Goal: Transaction & Acquisition: Book appointment/travel/reservation

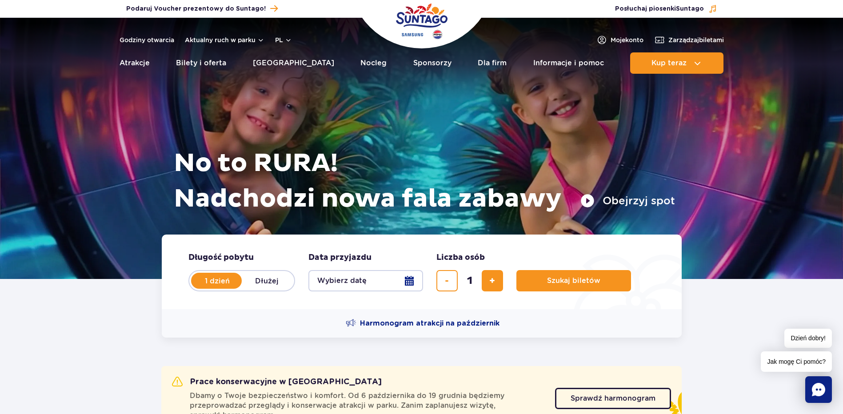
click at [359, 282] on button "Wybierz datę" at bounding box center [365, 280] width 115 height 21
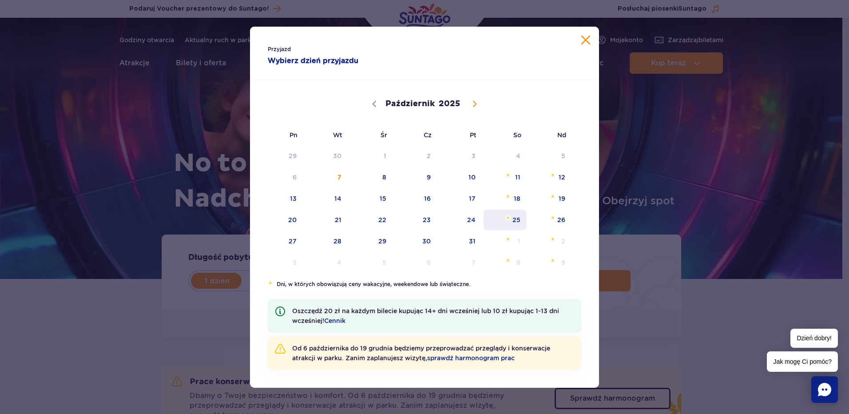
click at [514, 223] on span "25" at bounding box center [505, 220] width 45 height 20
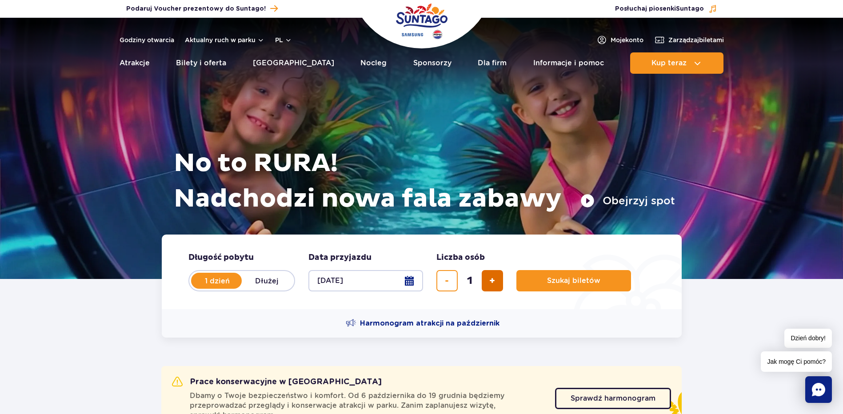
click at [482, 280] on button "dodaj bilet" at bounding box center [491, 280] width 21 height 21
click at [487, 279] on button "dodaj bilet" at bounding box center [491, 280] width 21 height 21
type input "3"
click at [540, 277] on button "Szukaj biletów" at bounding box center [573, 280] width 115 height 21
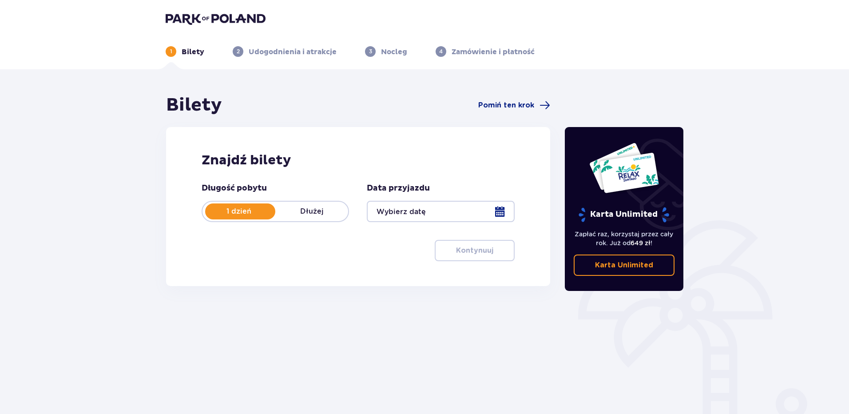
type input "[DATE]"
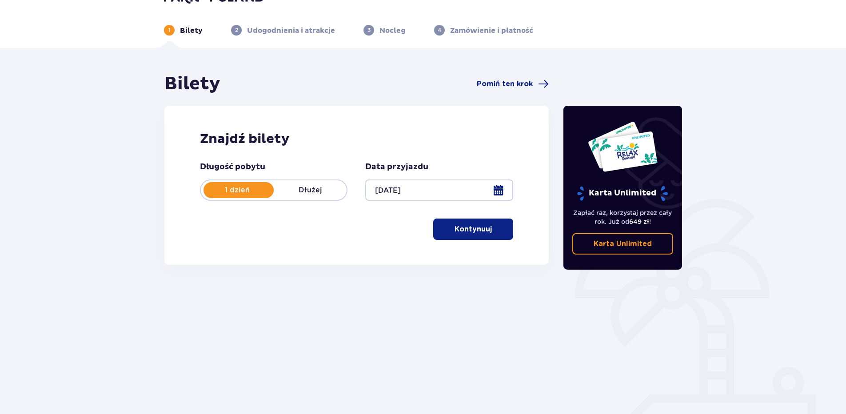
scroll to position [39, 0]
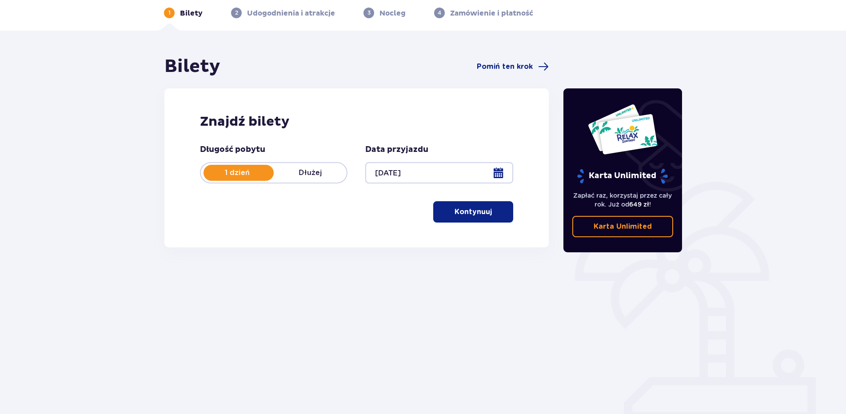
click at [454, 215] on p "Kontynuuj" at bounding box center [472, 212] width 37 height 10
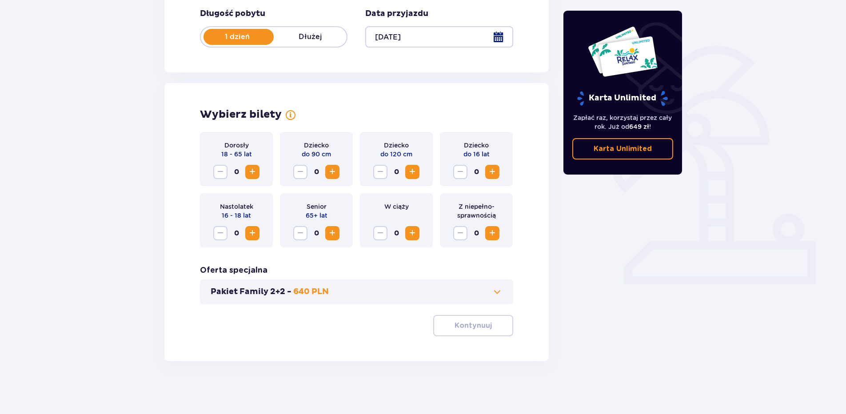
scroll to position [175, 0]
click at [252, 173] on span "Zwiększ" at bounding box center [252, 171] width 11 height 11
click at [416, 173] on span "Zwiększ" at bounding box center [412, 171] width 11 height 11
click at [468, 319] on button "Kontynuuj" at bounding box center [473, 324] width 80 height 21
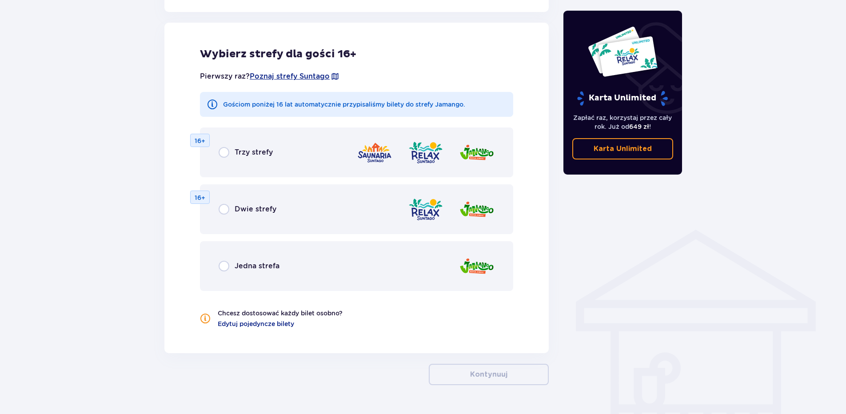
scroll to position [493, 0]
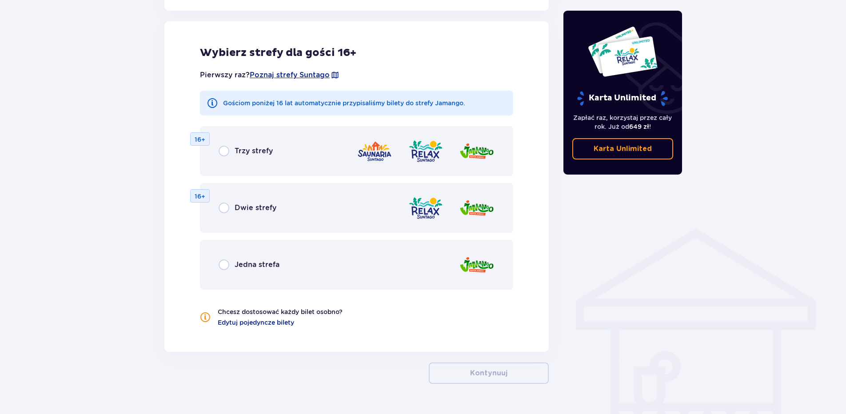
click at [224, 149] on input "radio" at bounding box center [224, 151] width 11 height 11
radio input "true"
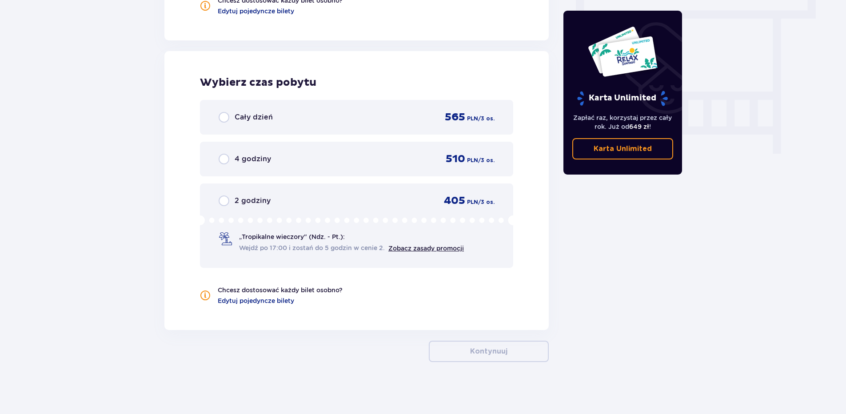
scroll to position [806, 0]
click at [225, 118] on input "radio" at bounding box center [224, 116] width 11 height 11
radio input "true"
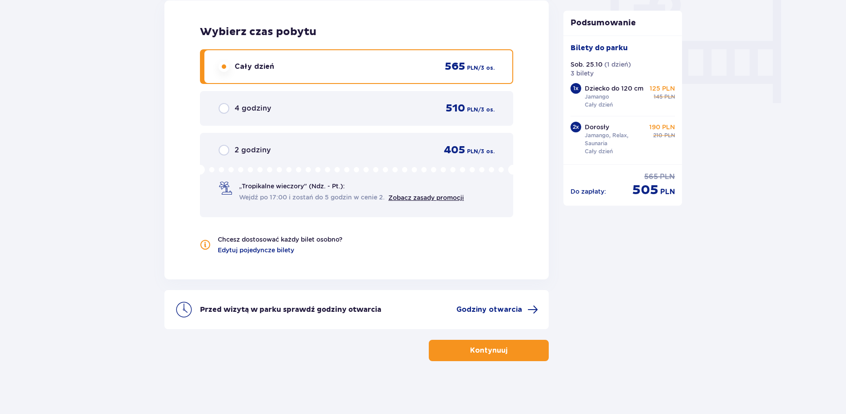
scroll to position [856, 0]
click at [491, 354] on p "Kontynuuj" at bounding box center [488, 350] width 37 height 10
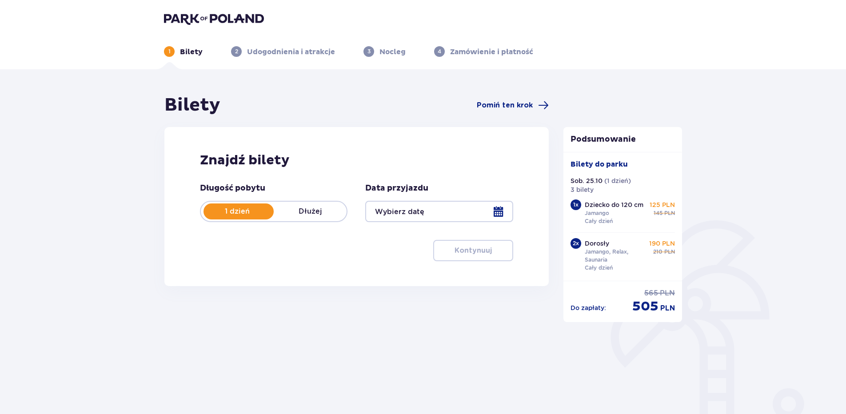
scroll to position [70, 0]
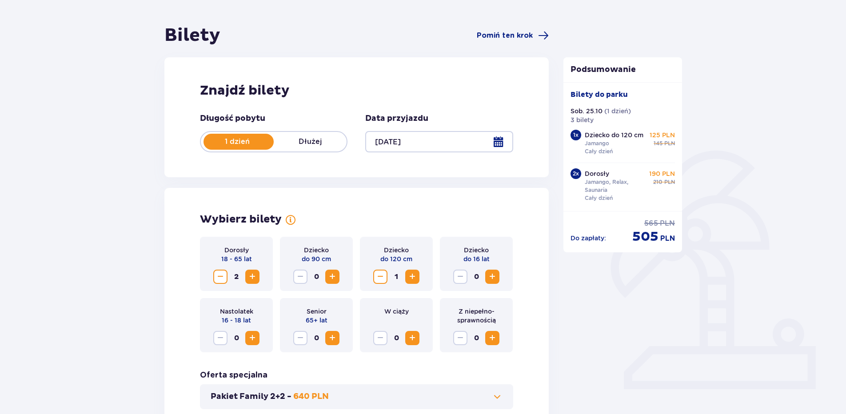
type input "[DATE]"
